Goal: Navigation & Orientation: Find specific page/section

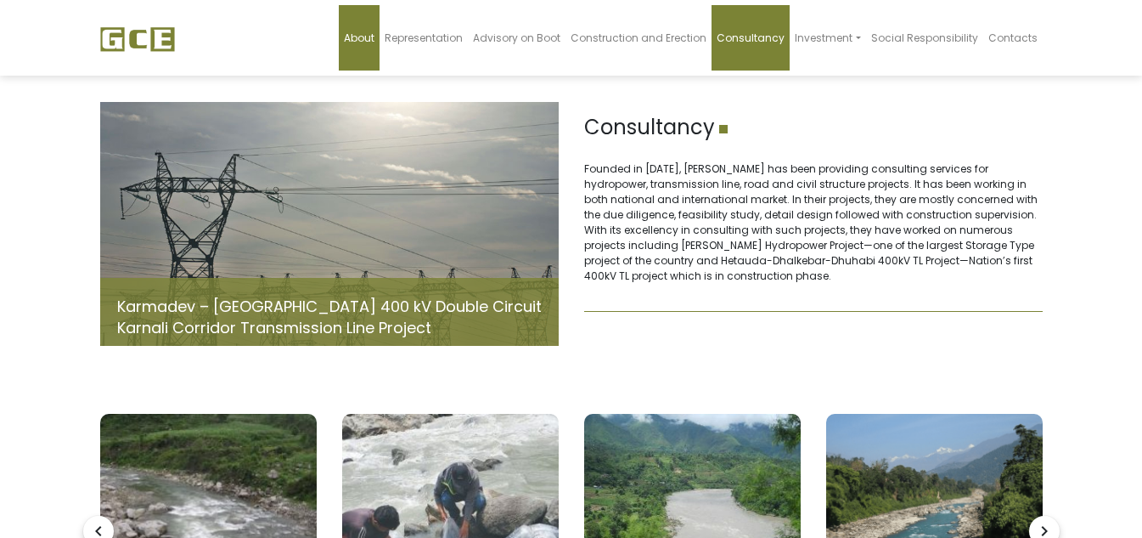
click at [371, 34] on span "About" at bounding box center [359, 38] width 31 height 14
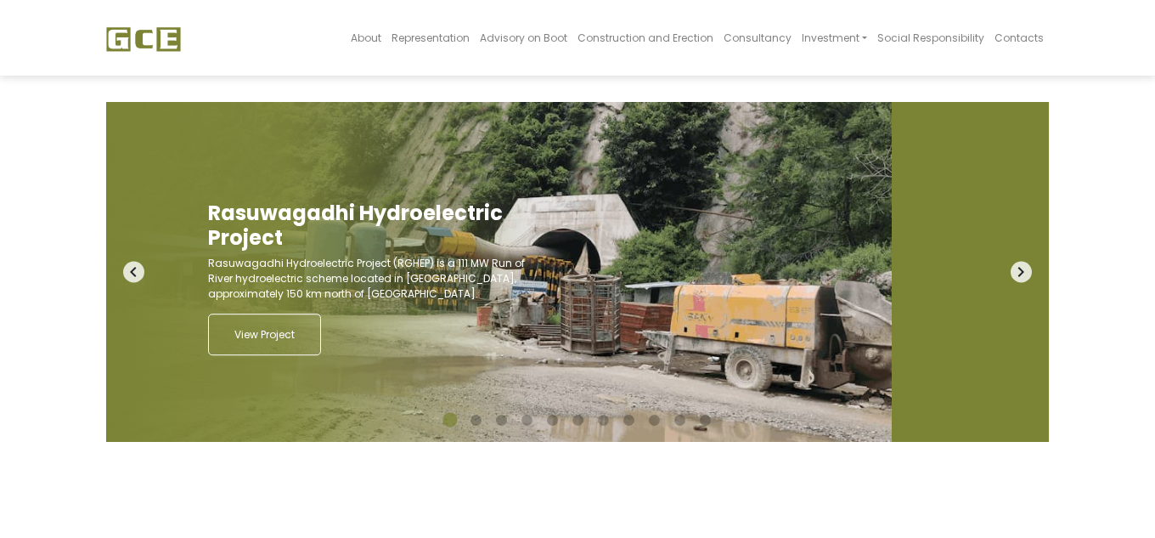
scroll to position [83, 0]
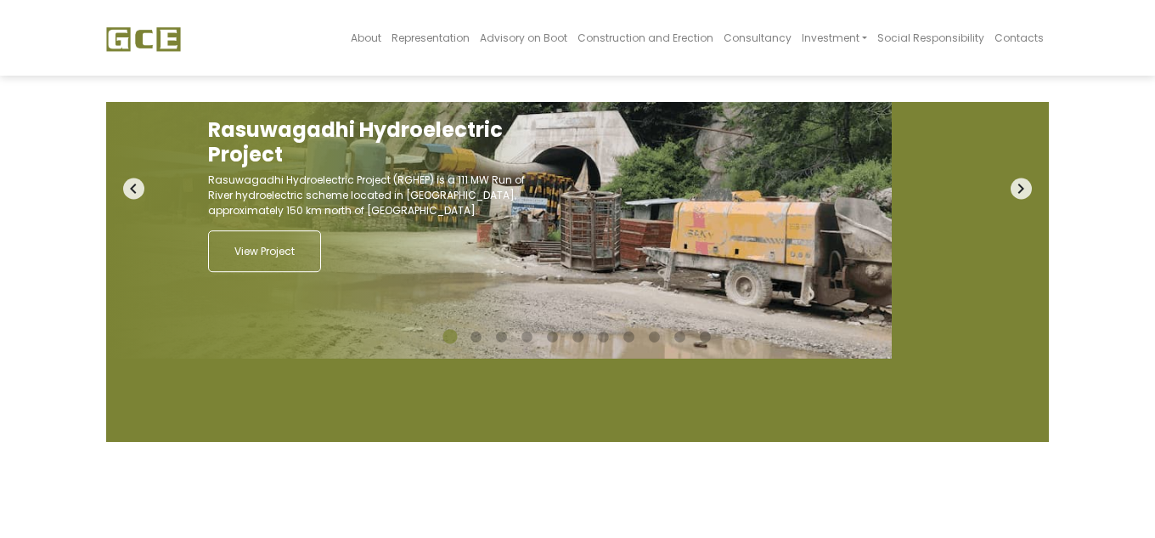
click at [138, 43] on img at bounding box center [143, 38] width 75 height 25
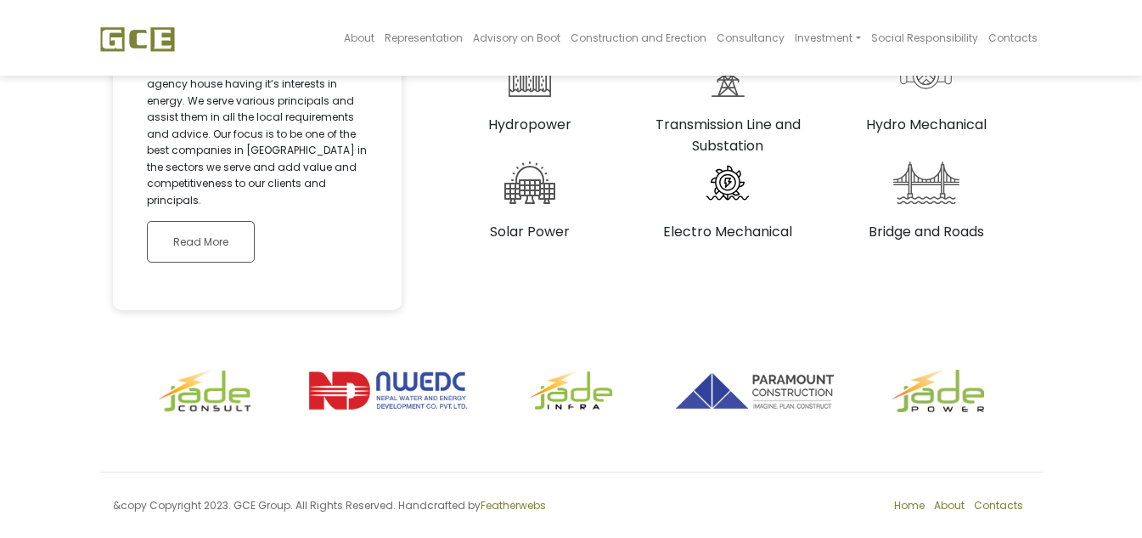
scroll to position [532, 0]
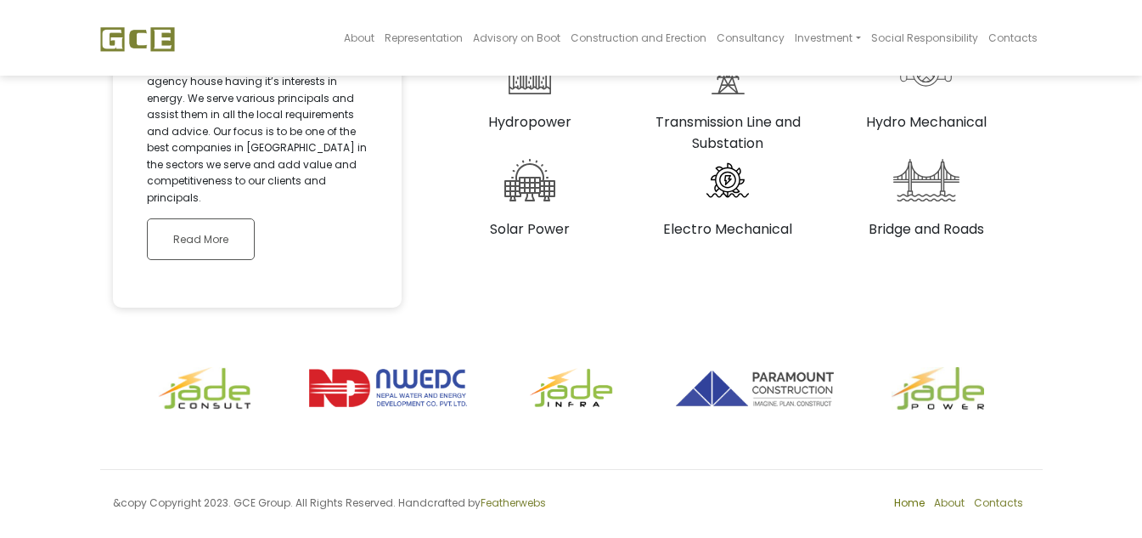
click at [918, 495] on link "Home" at bounding box center [909, 502] width 31 height 14
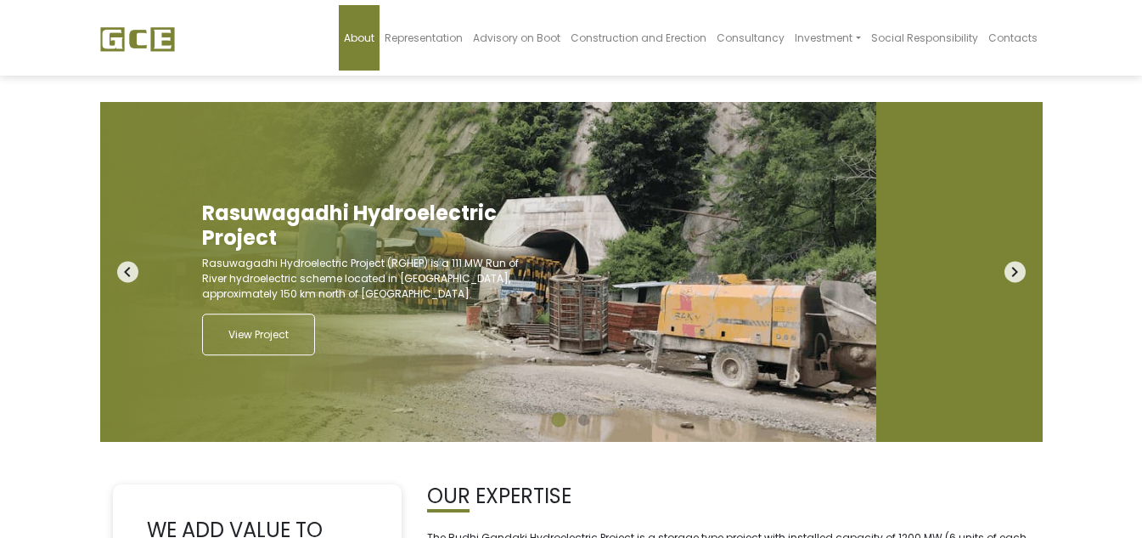
click at [370, 35] on span "About" at bounding box center [359, 38] width 31 height 14
